Goal: Navigation & Orientation: Find specific page/section

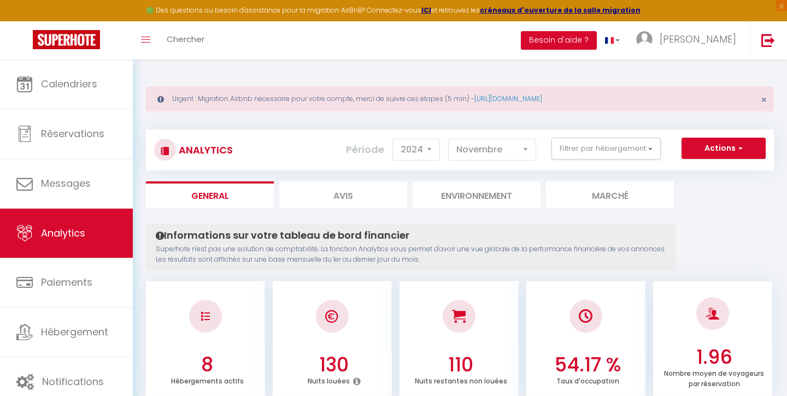
select select "2024"
select select "11"
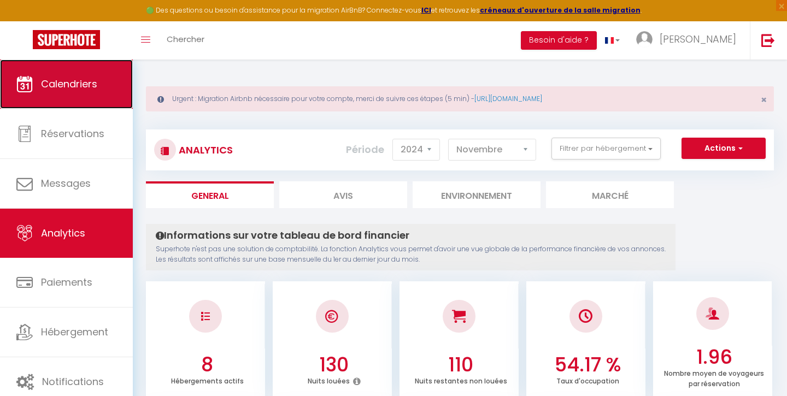
click at [60, 78] on span "Calendriers" at bounding box center [69, 84] width 56 height 14
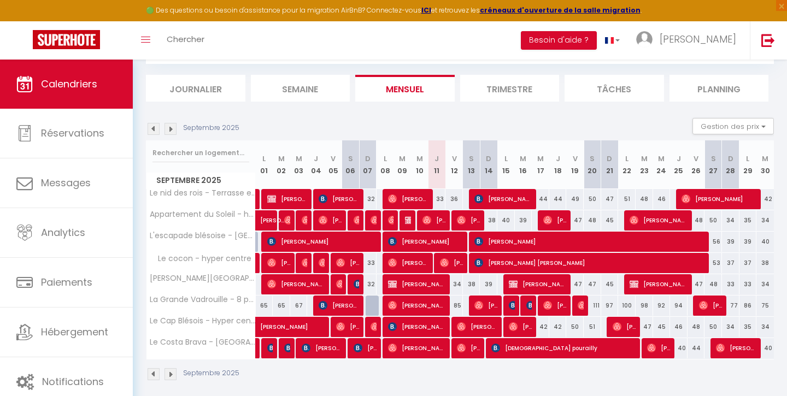
scroll to position [108, 0]
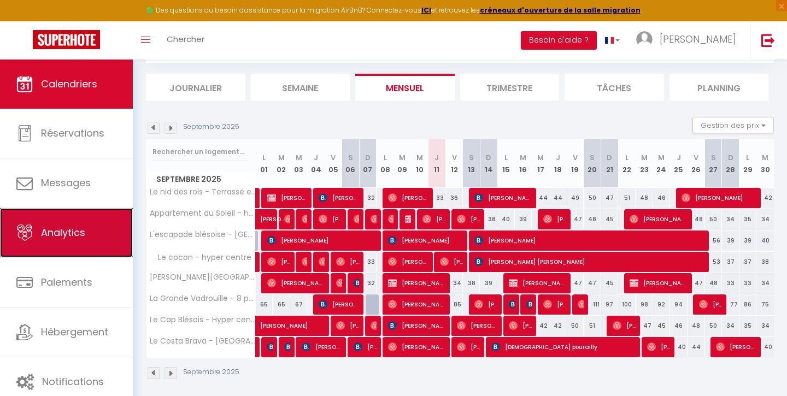
click at [67, 223] on link "Analytics" at bounding box center [66, 232] width 133 height 49
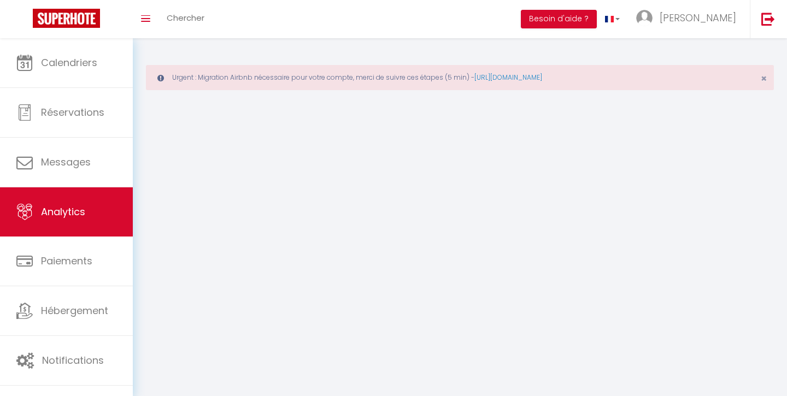
select select "2025"
select select "9"
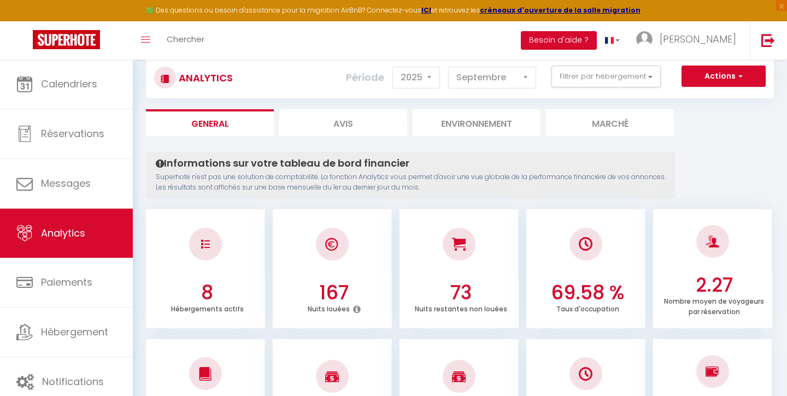
scroll to position [119, 0]
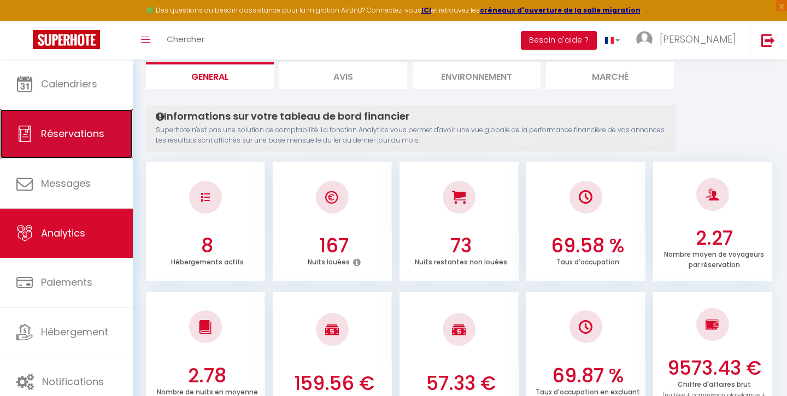
click at [97, 110] on link "Réservations" at bounding box center [66, 133] width 133 height 49
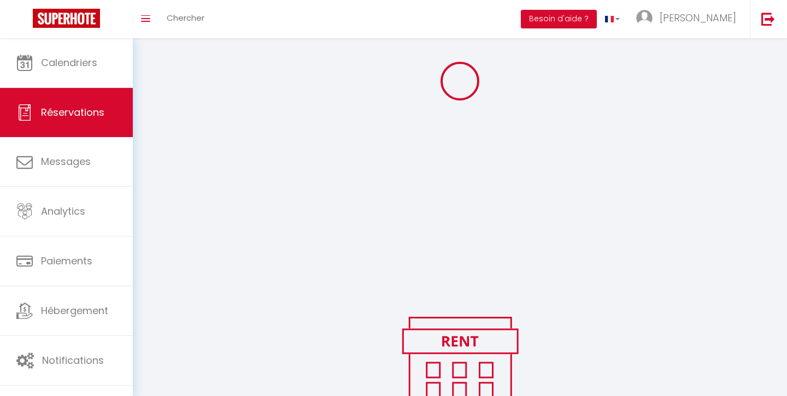
scroll to position [280, 0]
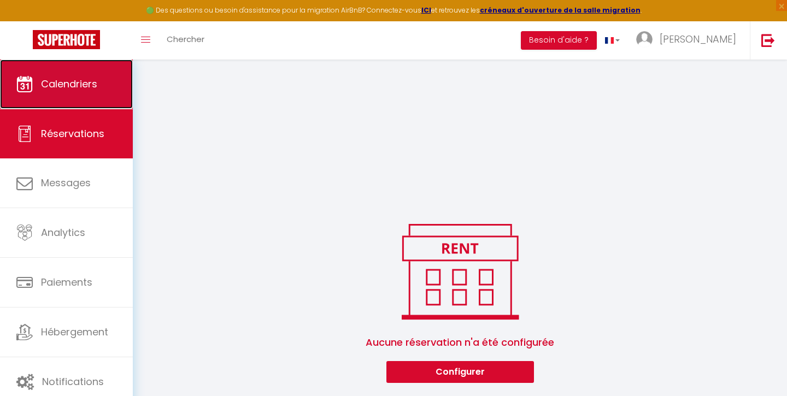
click at [95, 85] on span "Calendriers" at bounding box center [69, 84] width 56 height 14
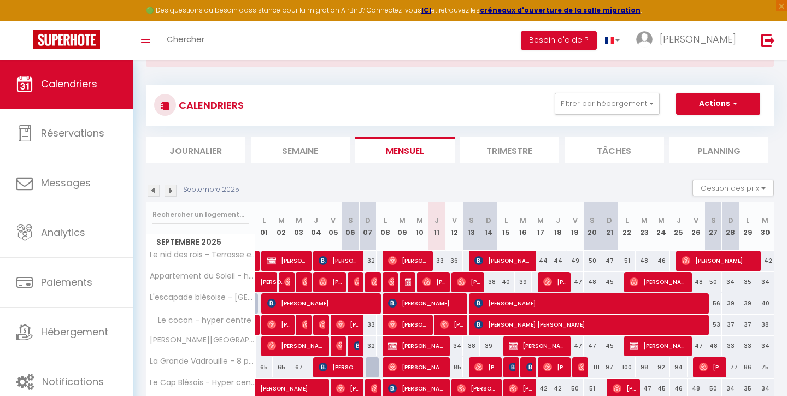
scroll to position [115, 0]
